Goal: Find specific page/section: Locate a particular part of the current website

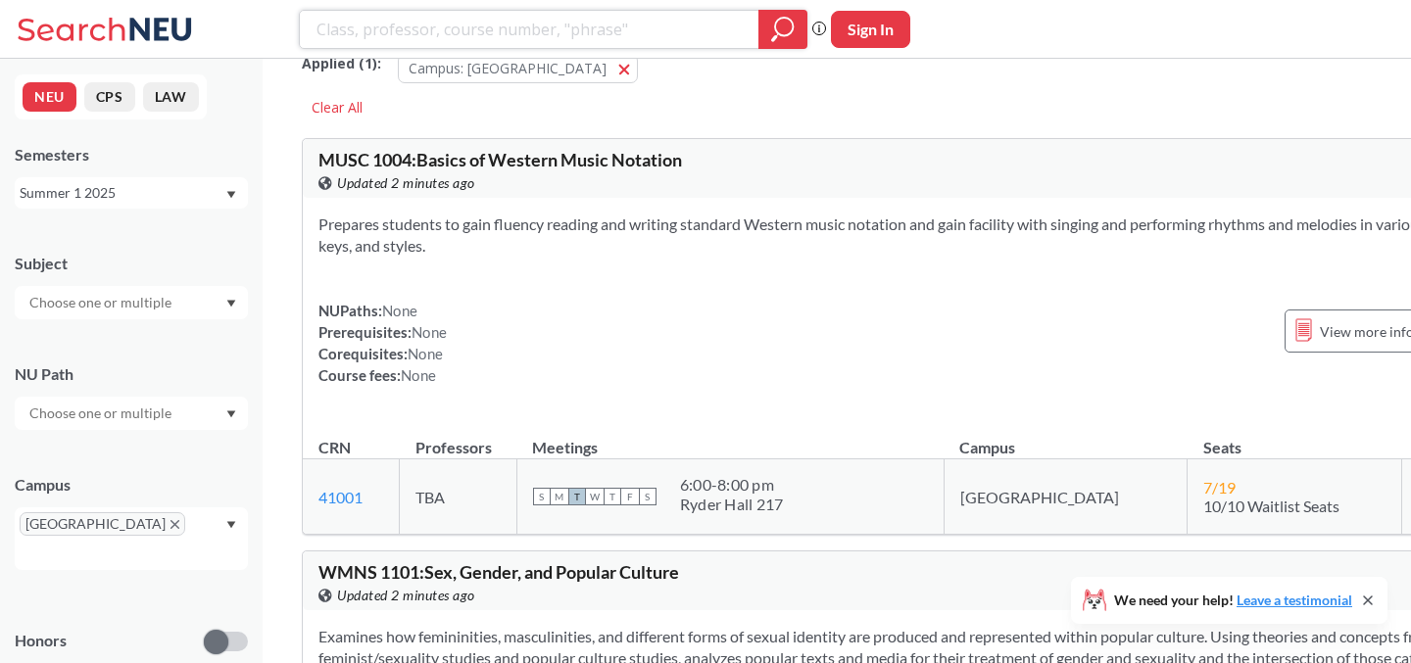
scroll to position [38, 0]
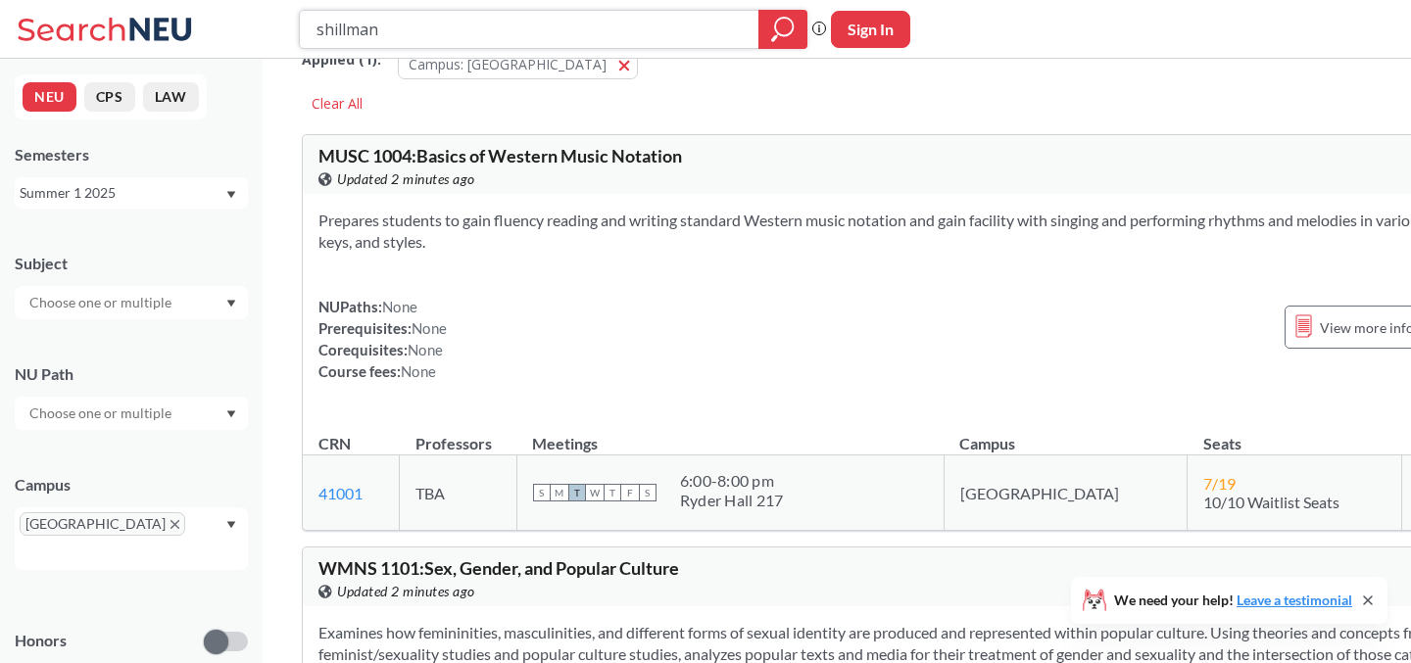
type input "shillman"
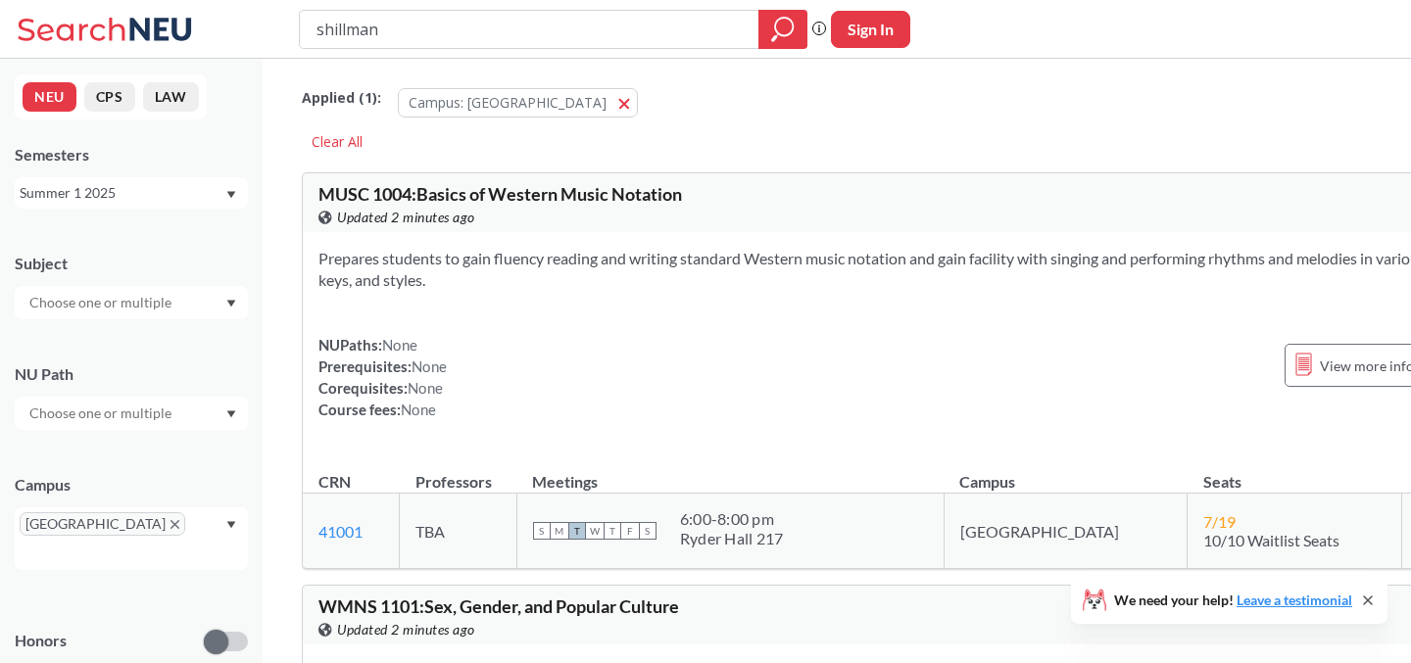
click at [400, 35] on input "shillman" at bounding box center [529, 29] width 430 height 33
type input "r"
click at [640, 140] on div "Applied ( 1 ): Campus: [GEOGRAPHIC_DATA] [GEOGRAPHIC_DATA] Clear All" at bounding box center [913, 113] width 1223 height 88
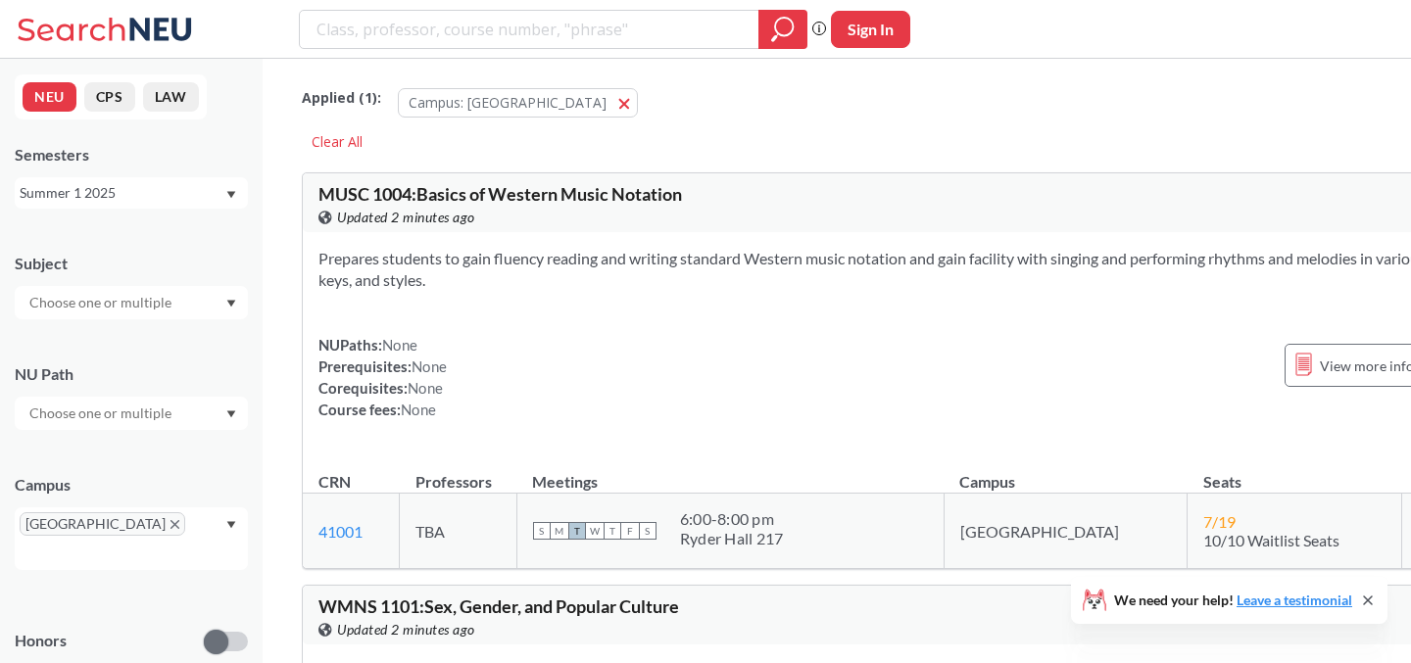
click at [109, 203] on div "Summer 1 2025" at bounding box center [122, 193] width 205 height 22
click at [111, 241] on div "Fall 2025" at bounding box center [135, 236] width 221 height 22
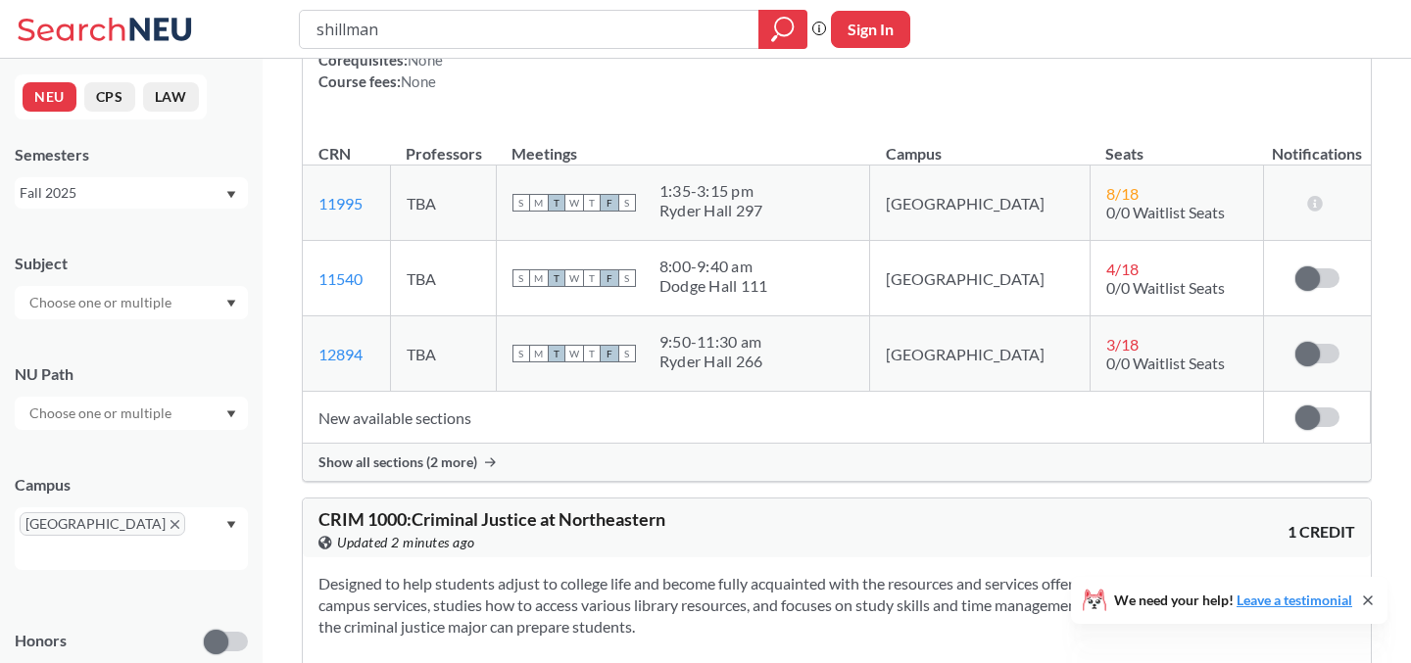
scroll to position [5650, 0]
click at [539, 26] on input "shillman" at bounding box center [529, 29] width 430 height 33
click at [1043, 51] on div "Phrase search guarantees the exact search appears in the results. Ex. If you wa…" at bounding box center [705, 29] width 1411 height 59
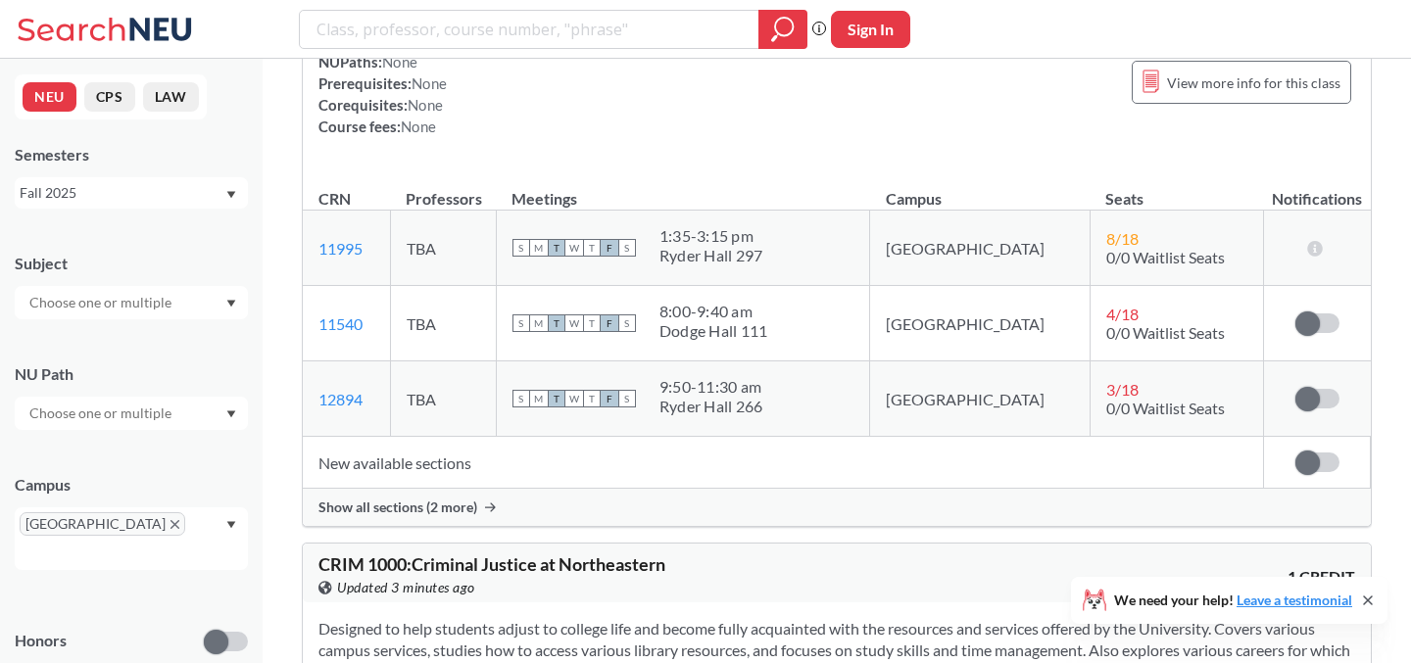
scroll to position [5589, 0]
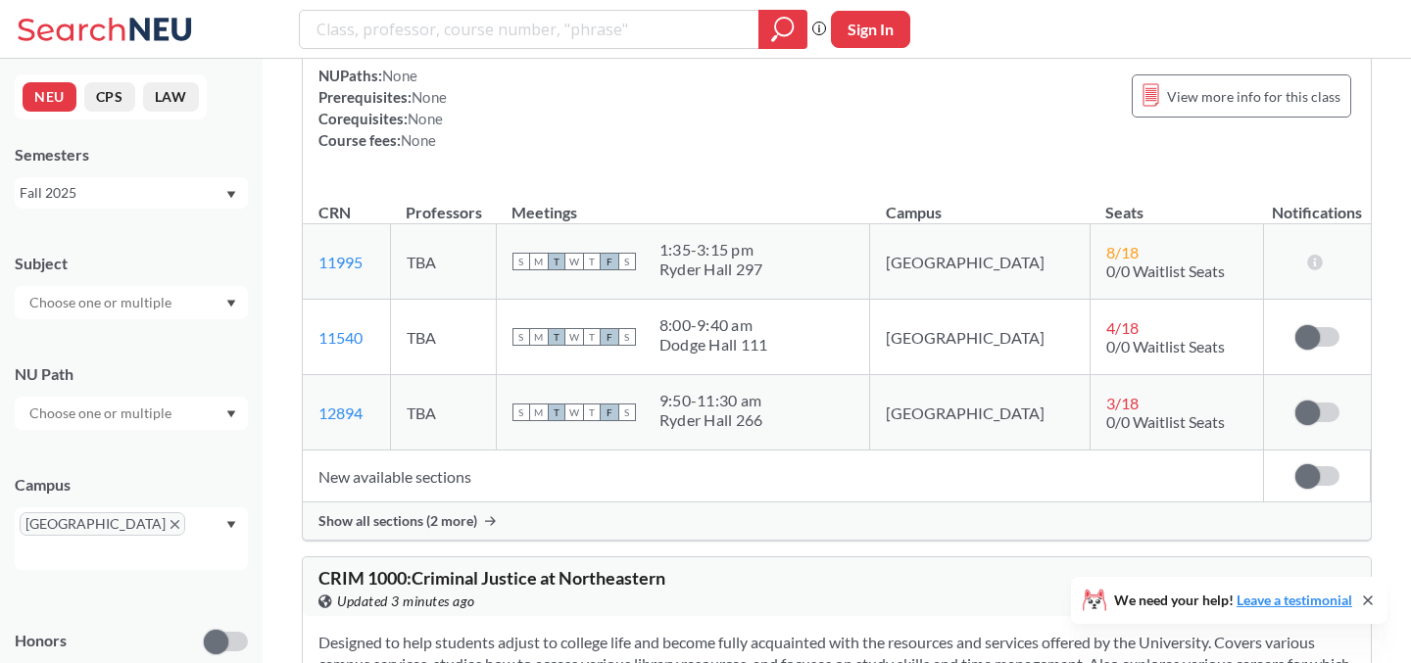
click at [575, 137] on div "Offers advanced ESL students an opportunity to obtain the confidence and skills…" at bounding box center [837, 30] width 1068 height 306
